Goal: Navigation & Orientation: Find specific page/section

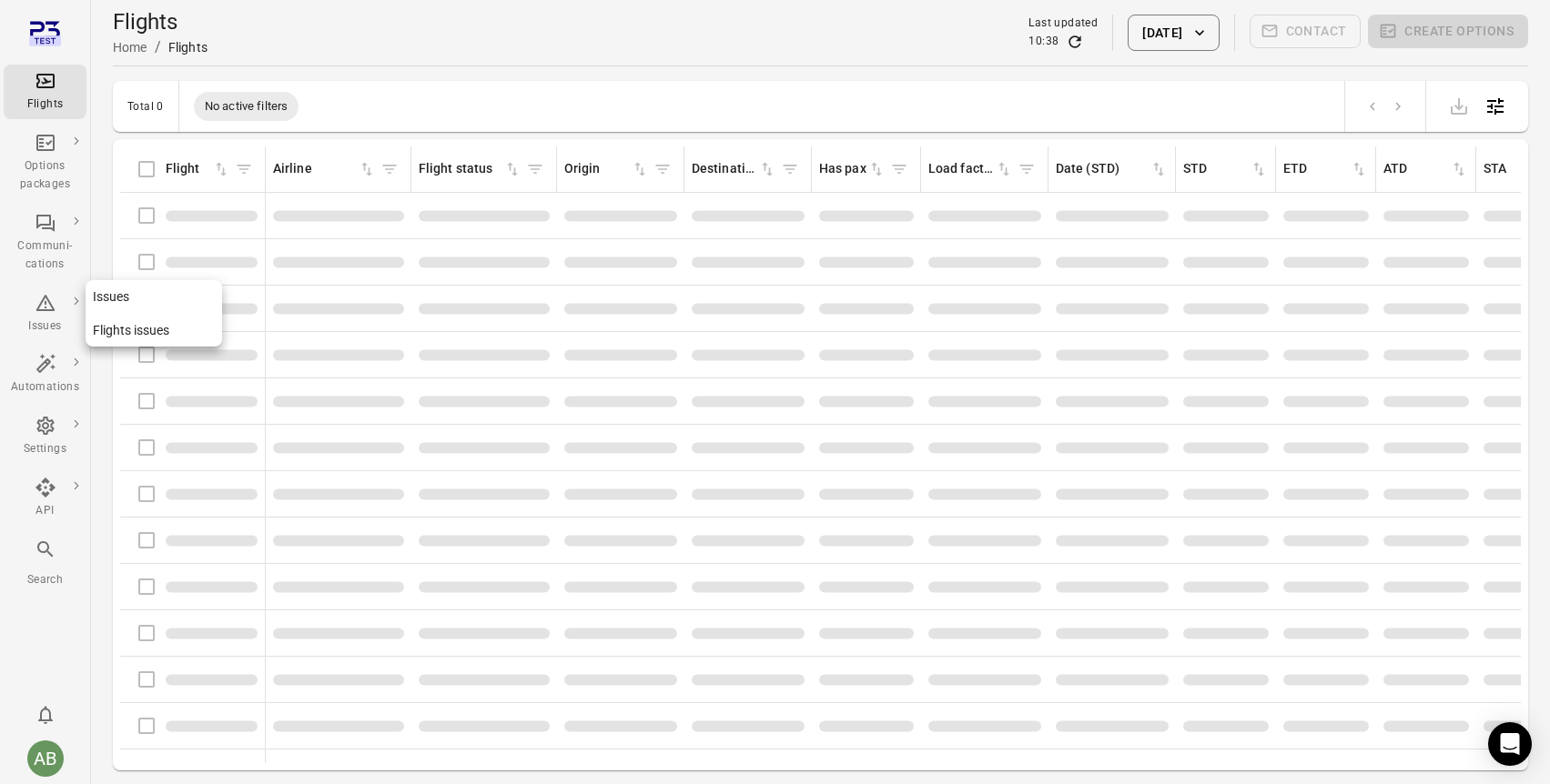
click at [34, 300] on icon "Main navigation" at bounding box center [45, 302] width 22 height 22
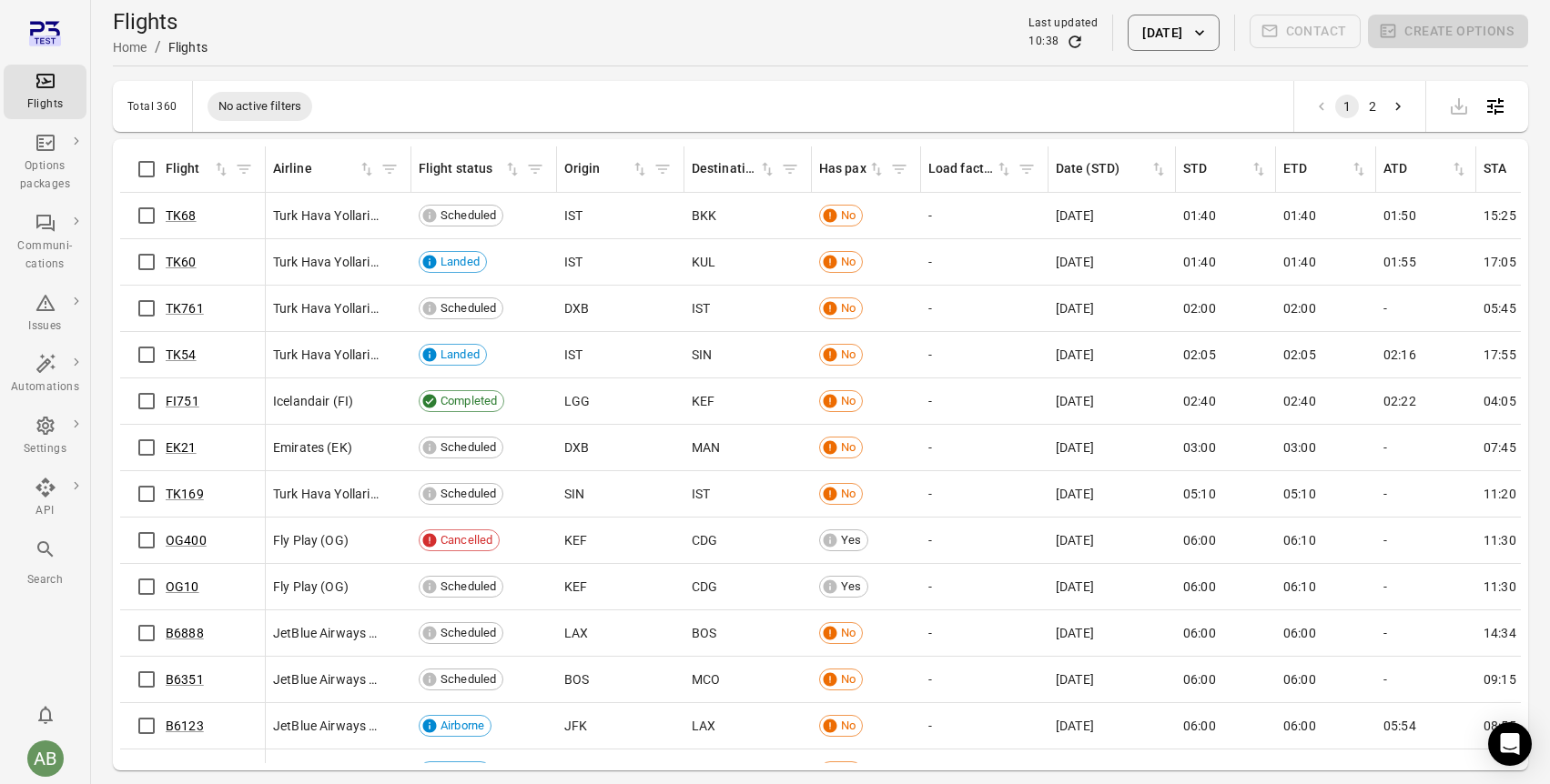
click at [43, 306] on icon "Main navigation" at bounding box center [45, 302] width 22 height 22
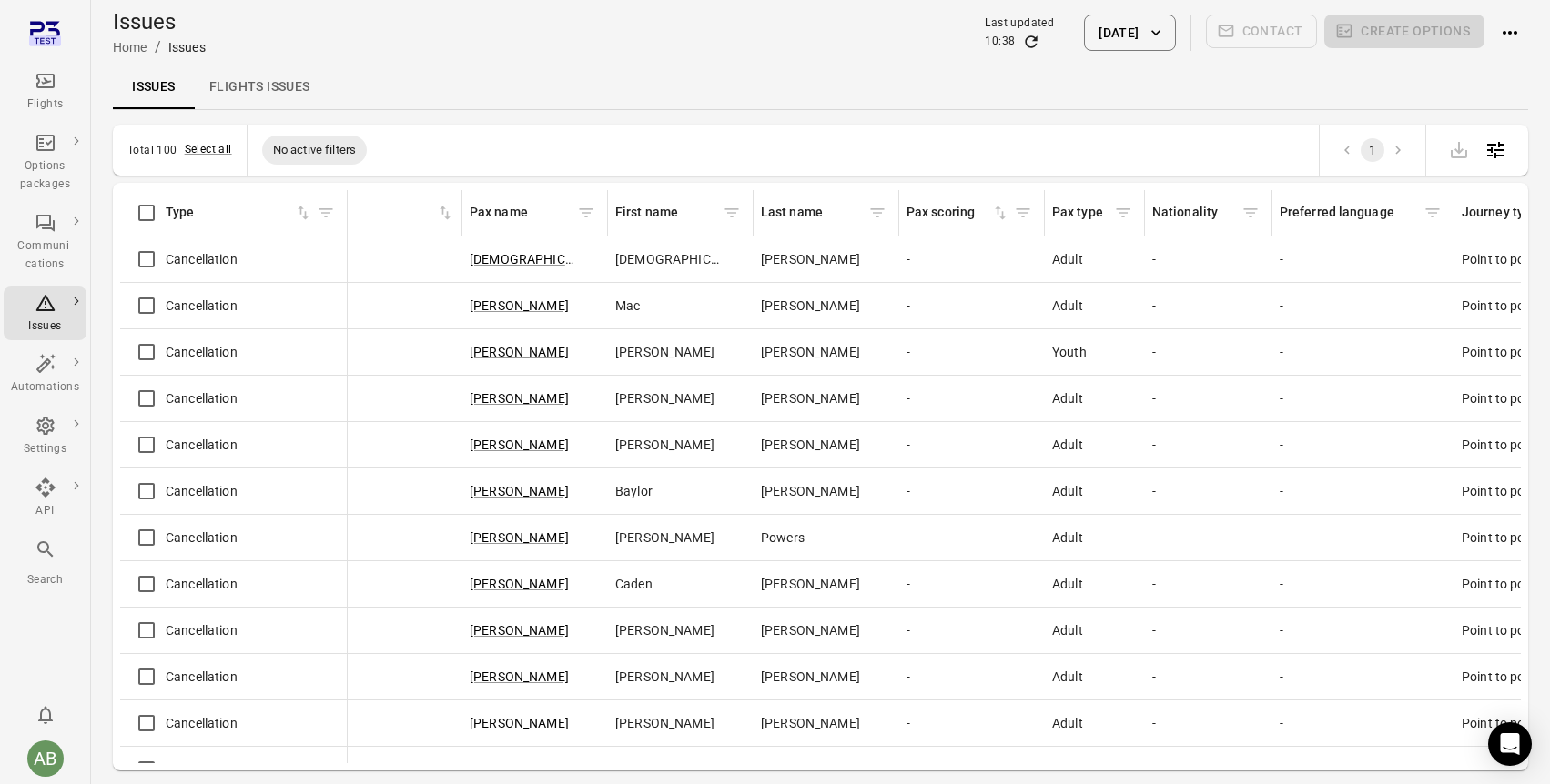
scroll to position [0, 878]
